Goal: Information Seeking & Learning: Learn about a topic

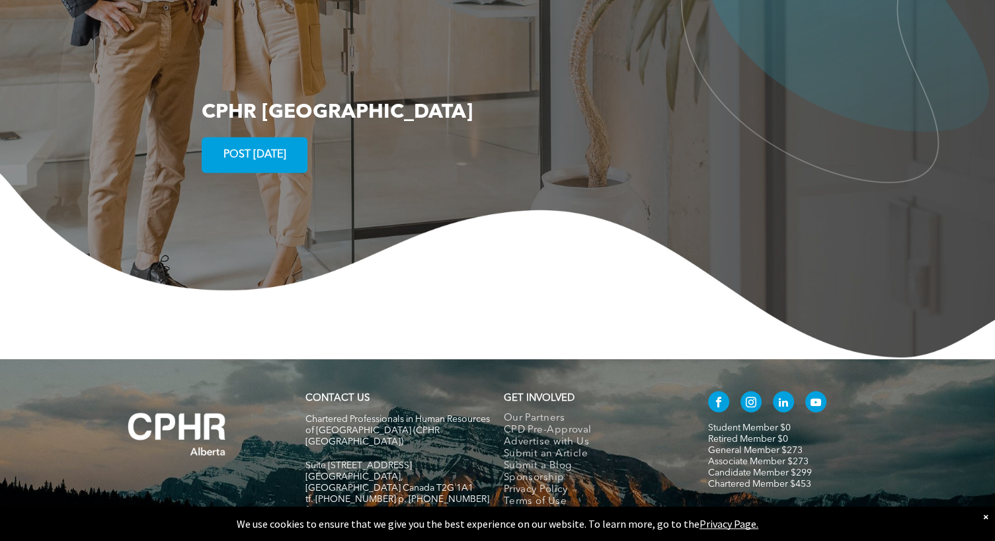
scroll to position [2349, 0]
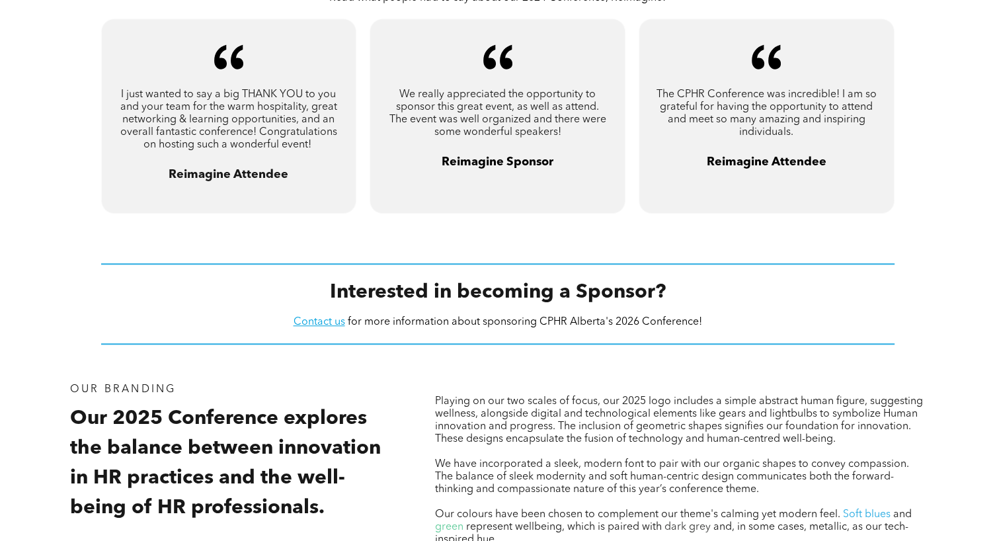
scroll to position [992, 0]
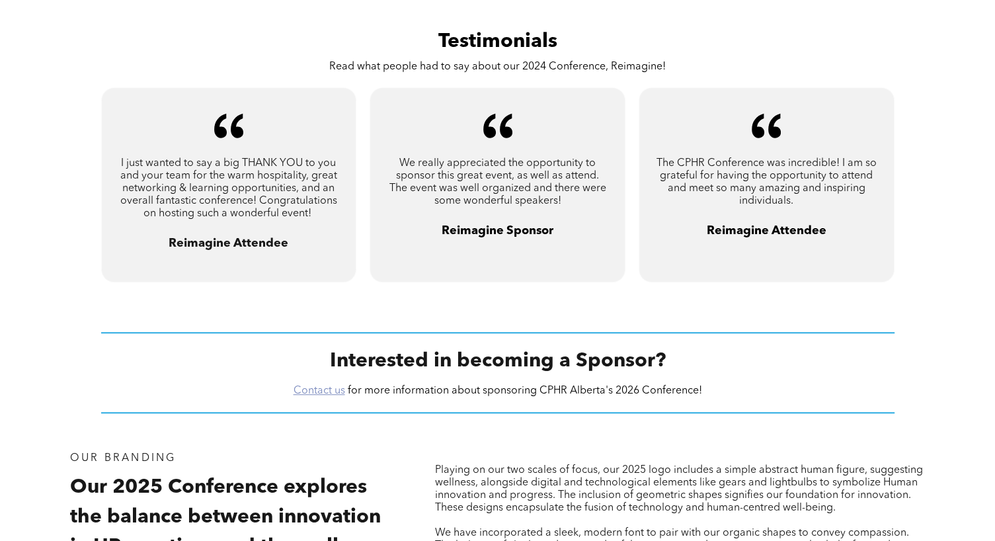
click at [316, 388] on link "Contact us" at bounding box center [320, 391] width 52 height 11
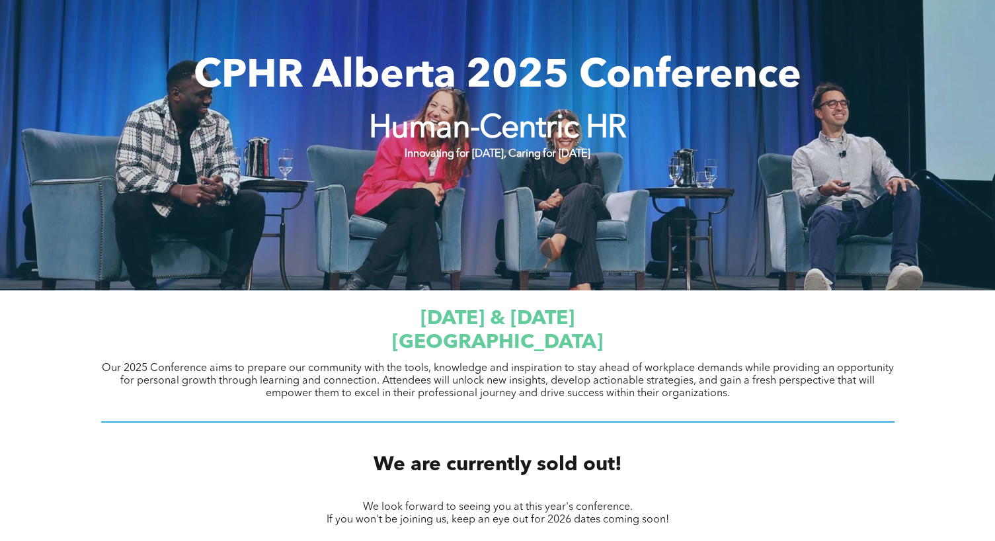
scroll to position [0, 0]
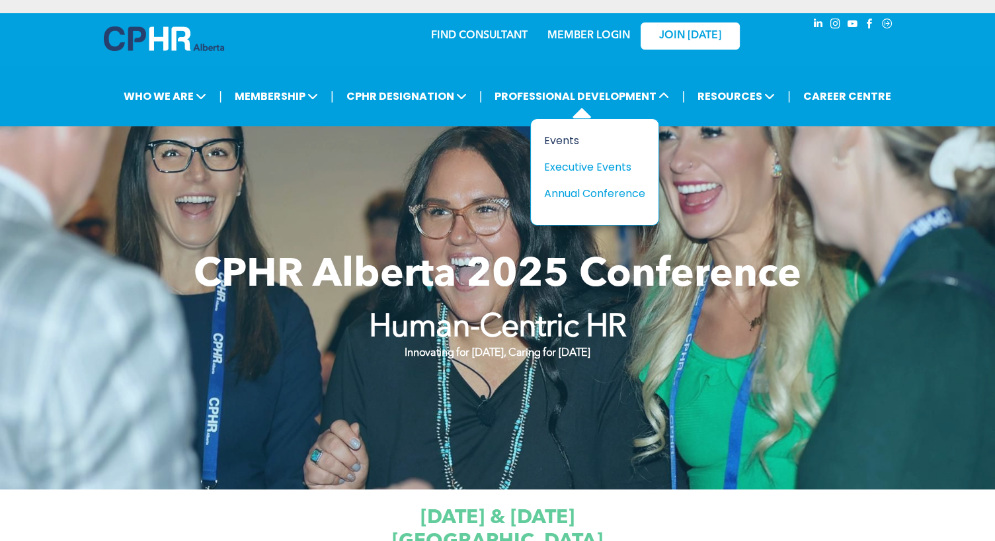
click at [559, 145] on div "Events" at bounding box center [589, 140] width 91 height 17
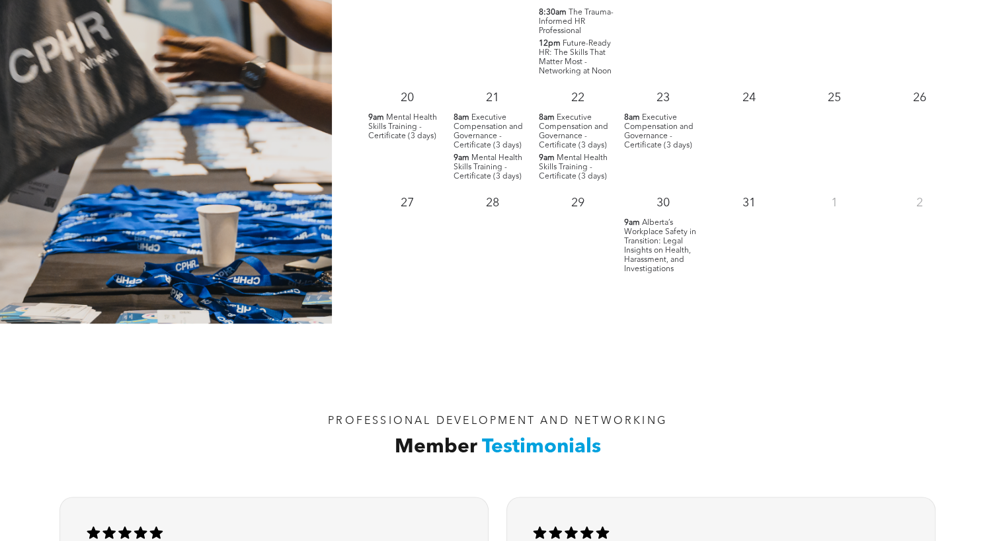
scroll to position [1496, 0]
